Goal: Task Accomplishment & Management: Use online tool/utility

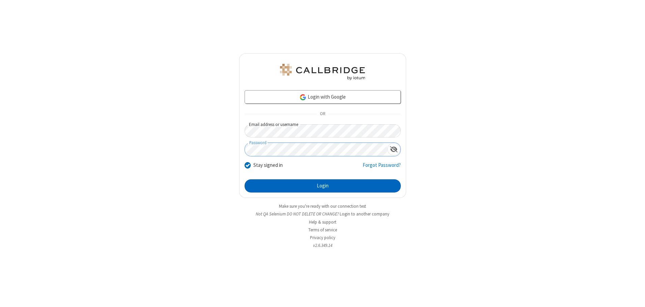
click at [323, 186] on button "Login" at bounding box center [323, 186] width 156 height 14
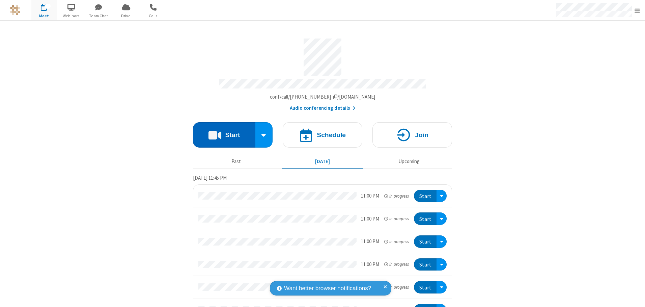
click at [221, 132] on button "Start" at bounding box center [224, 134] width 62 height 25
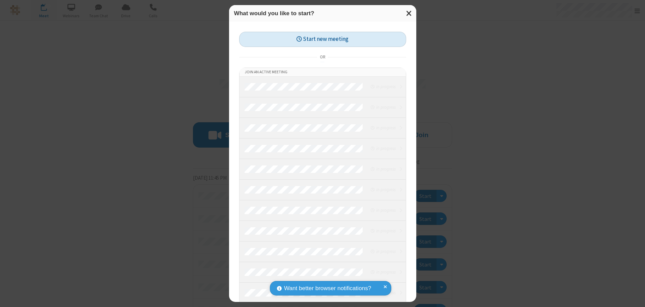
click at [321, 39] on button "Start new meeting" at bounding box center [322, 39] width 167 height 15
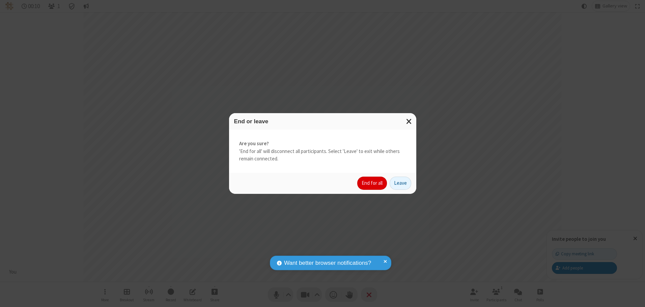
click at [373, 183] on button "End for all" at bounding box center [372, 184] width 30 height 14
